Goal: Communication & Community: Ask a question

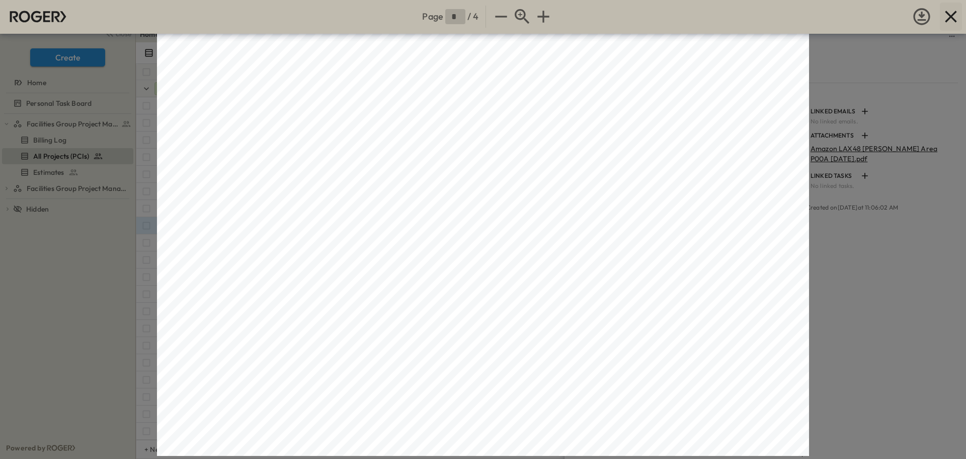
click at [956, 9] on icon "button" at bounding box center [951, 17] width 20 height 20
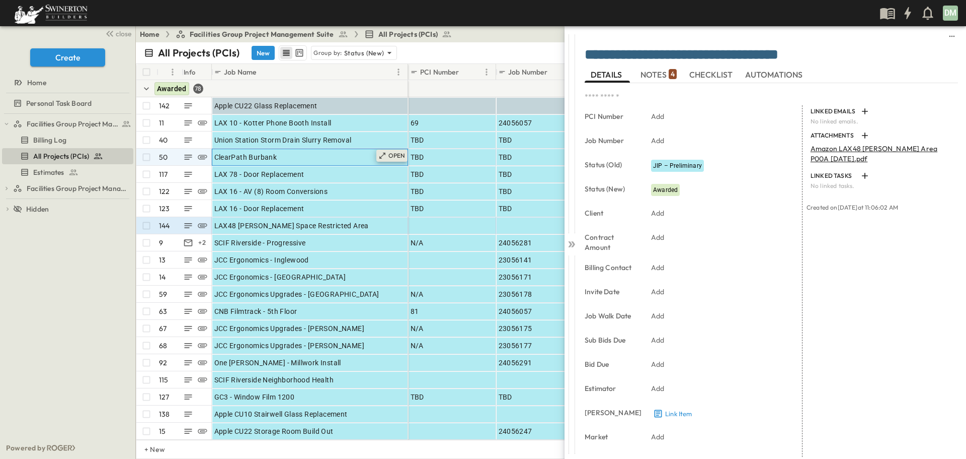
click at [398, 154] on p "OPEN" at bounding box center [397, 156] width 17 height 8
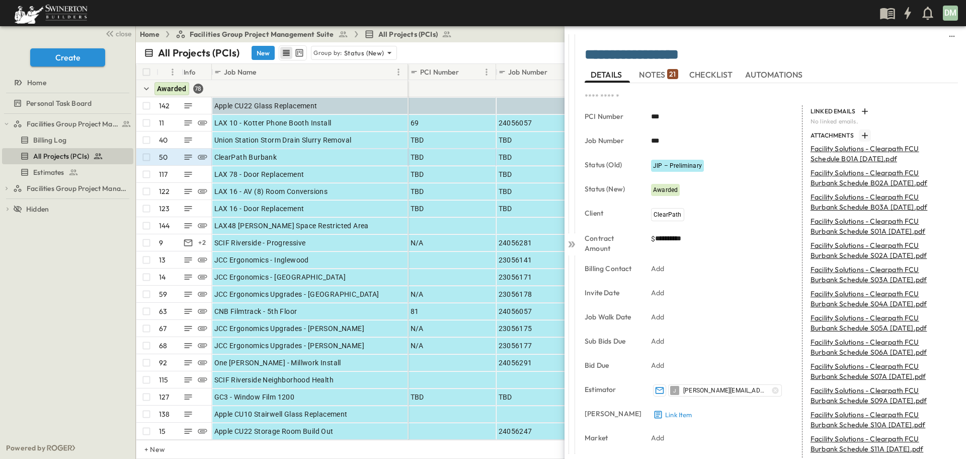
click at [860, 134] on icon "button" at bounding box center [865, 135] width 10 height 10
click at [572, 245] on icon at bounding box center [572, 244] width 10 height 10
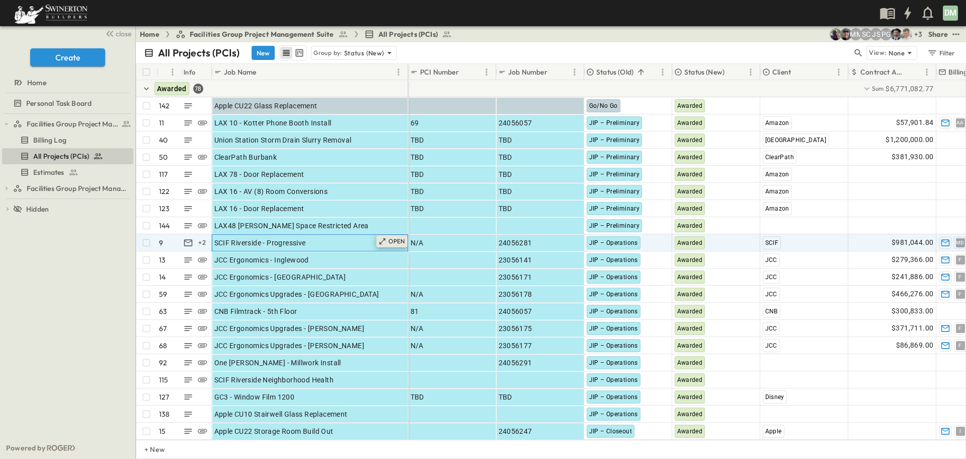
click at [385, 240] on icon at bounding box center [383, 241] width 8 height 8
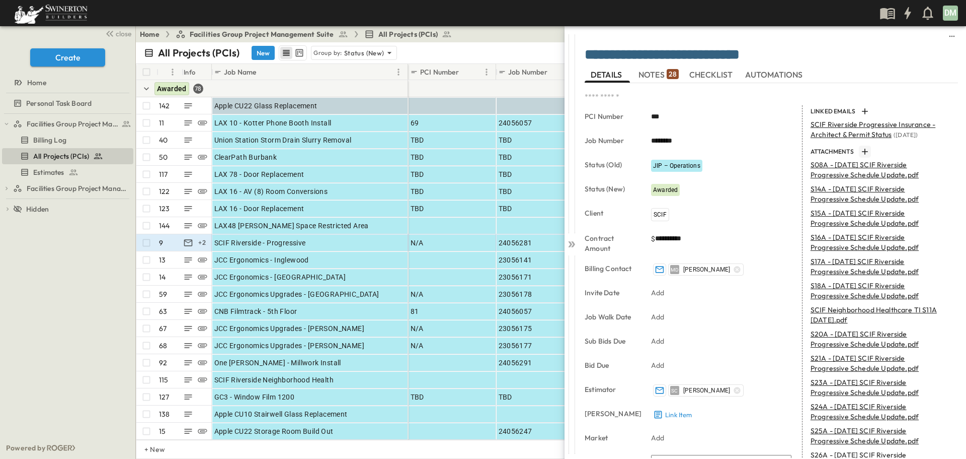
click at [862, 151] on icon "button" at bounding box center [865, 151] width 10 height 10
click at [574, 246] on icon at bounding box center [572, 244] width 10 height 10
